Goal: Connect with others: Connect with others

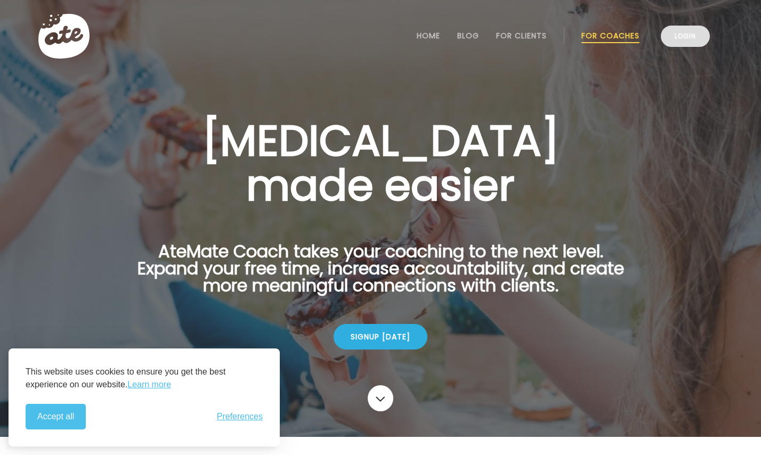
click at [671, 37] on link "Login" at bounding box center [685, 36] width 49 height 21
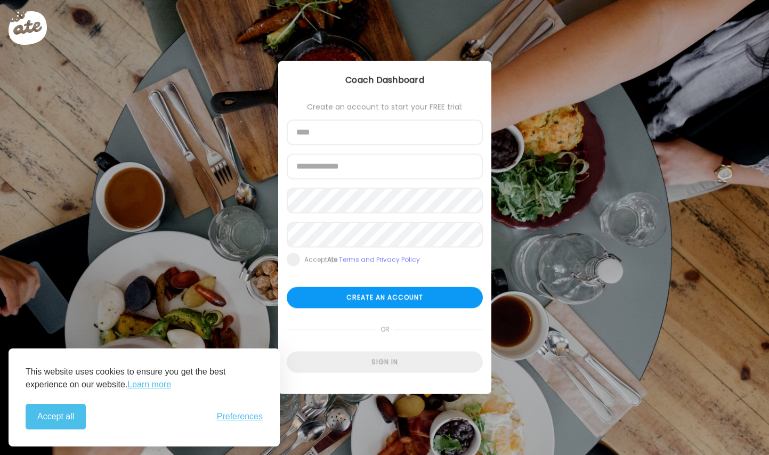
type input "**********"
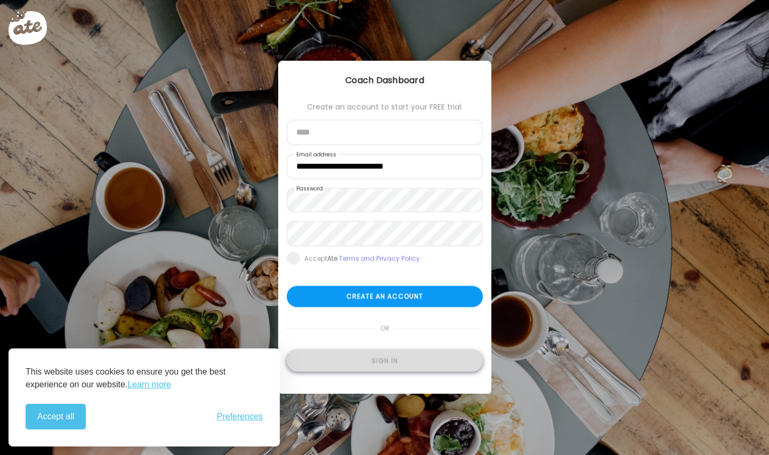
click at [359, 358] on div "Sign in" at bounding box center [385, 361] width 196 height 21
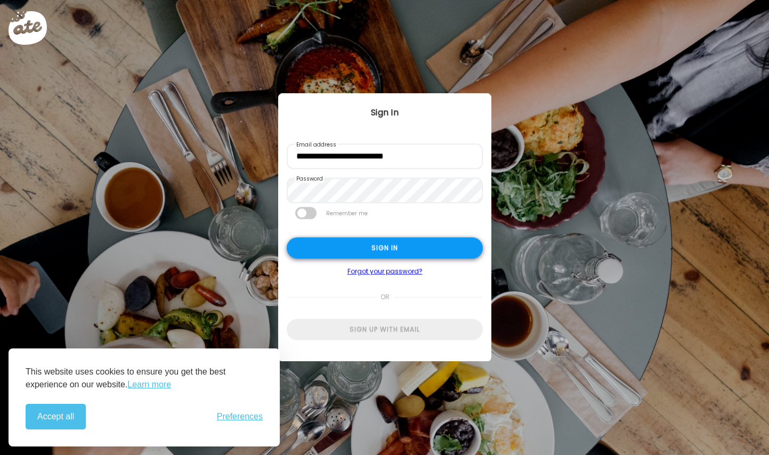
click at [354, 251] on div "Sign in" at bounding box center [385, 248] width 196 height 21
type input "**********"
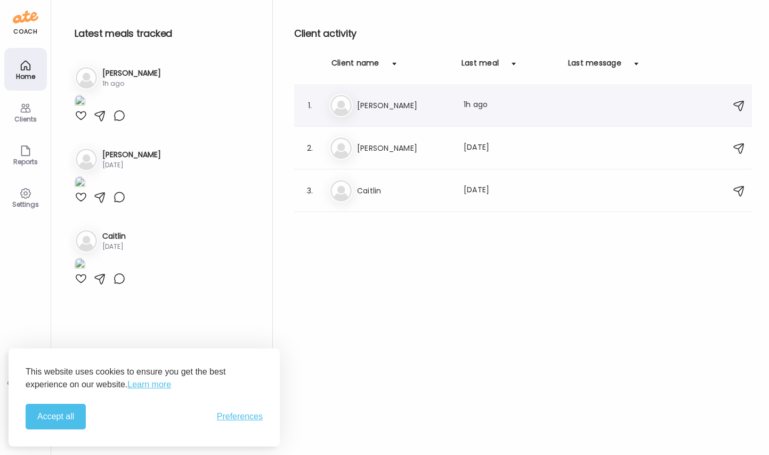
click at [397, 98] on div "Da [PERSON_NAME] Last meal: 1h ago" at bounding box center [524, 105] width 391 height 23
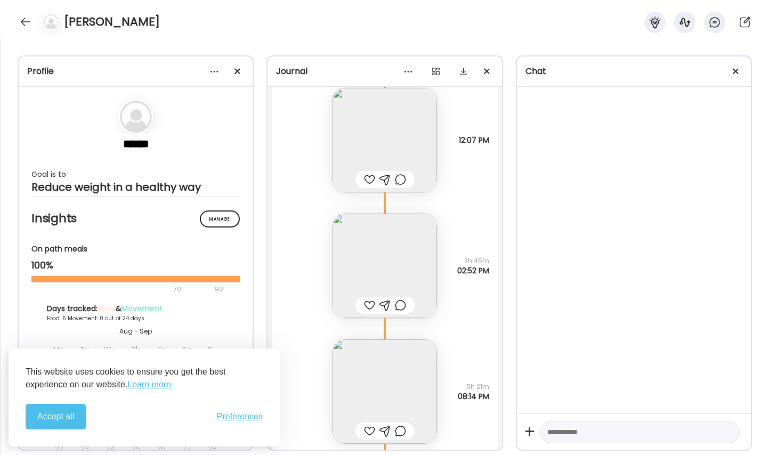
scroll to position [2032, 0]
click at [366, 179] on div at bounding box center [369, 180] width 11 height 13
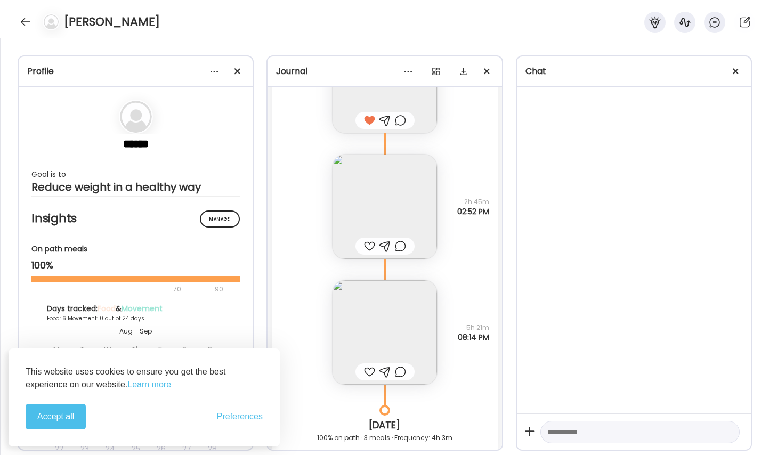
scroll to position [2072, 0]
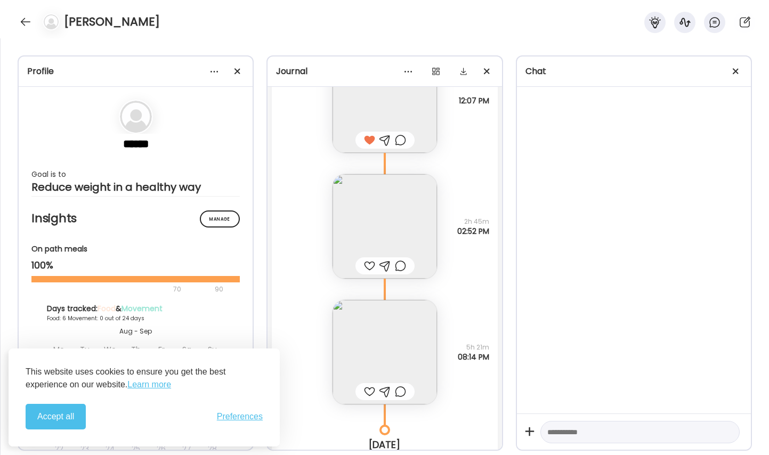
click at [367, 266] on div at bounding box center [369, 265] width 11 height 13
click at [365, 393] on div at bounding box center [369, 391] width 11 height 13
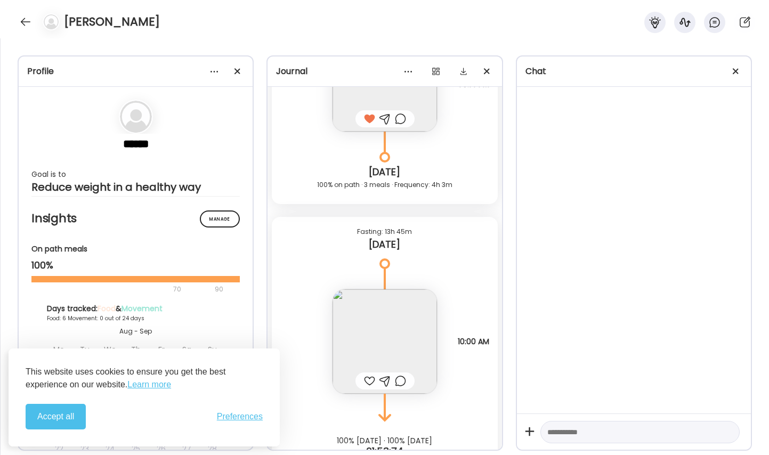
scroll to position [2378, 0]
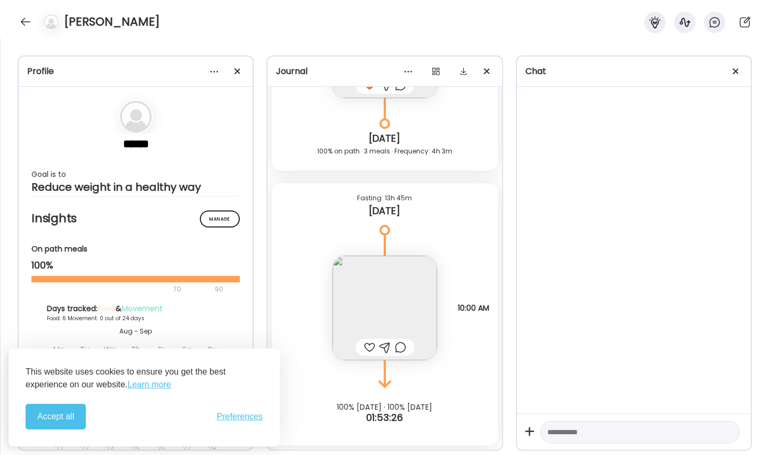
click at [364, 344] on div at bounding box center [369, 347] width 11 height 13
click at [26, 22] on div at bounding box center [25, 21] width 17 height 17
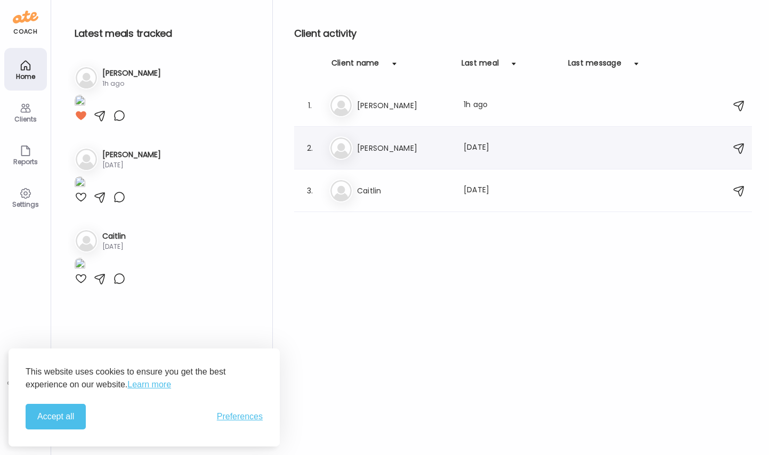
click at [431, 142] on h3 "[PERSON_NAME]" at bounding box center [404, 148] width 94 height 13
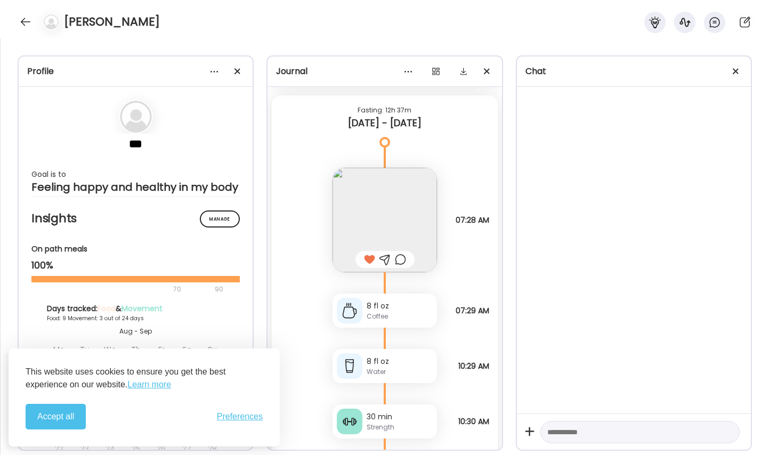
scroll to position [4012, 0]
click at [28, 21] on div at bounding box center [25, 21] width 17 height 17
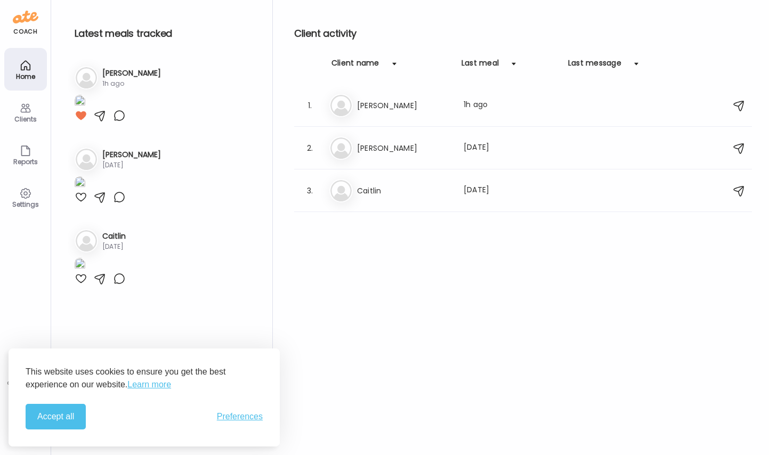
click at [23, 113] on icon at bounding box center [25, 108] width 13 height 13
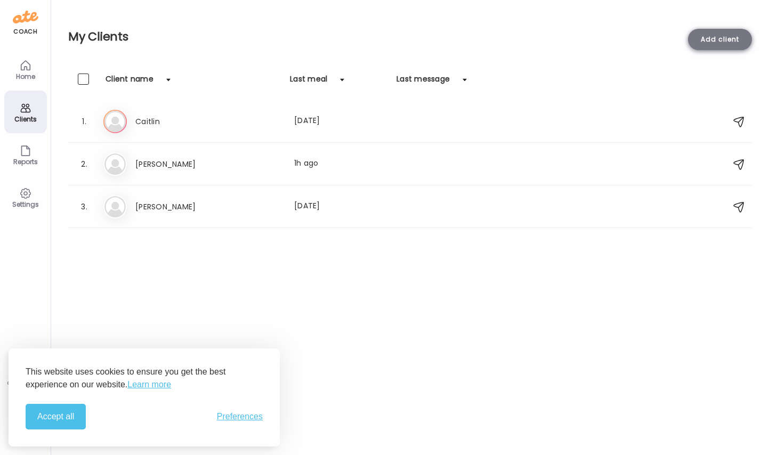
click at [707, 42] on div "Add client" at bounding box center [720, 39] width 64 height 21
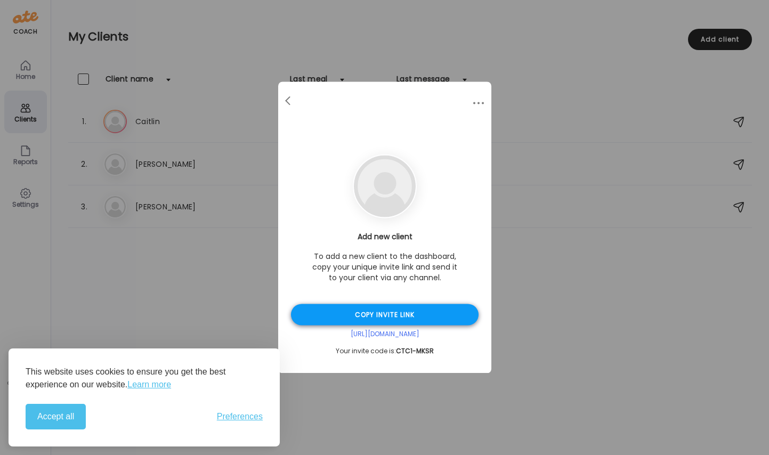
click at [374, 316] on div "Copy invite link" at bounding box center [385, 314] width 188 height 21
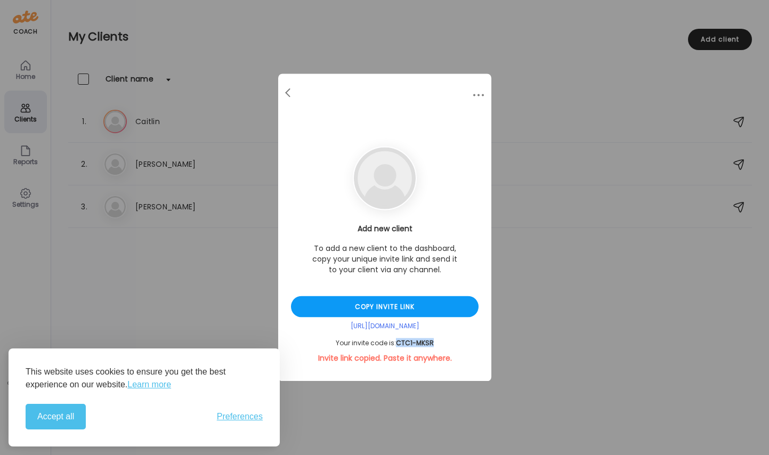
drag, startPoint x: 433, startPoint y: 339, endPoint x: 398, endPoint y: 340, distance: 35.2
click at [398, 340] on span "CTC1-MKSR" at bounding box center [415, 342] width 38 height 9
copy span "CTC1-MKSR"
